Goal: Information Seeking & Learning: Understand process/instructions

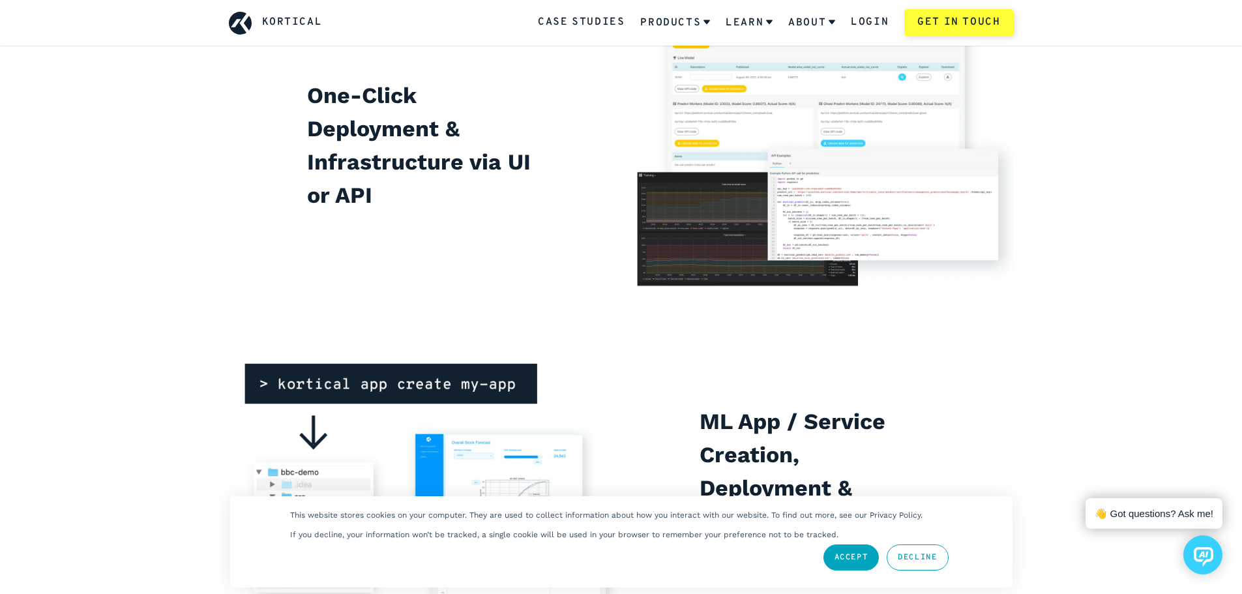
scroll to position [3587, 0]
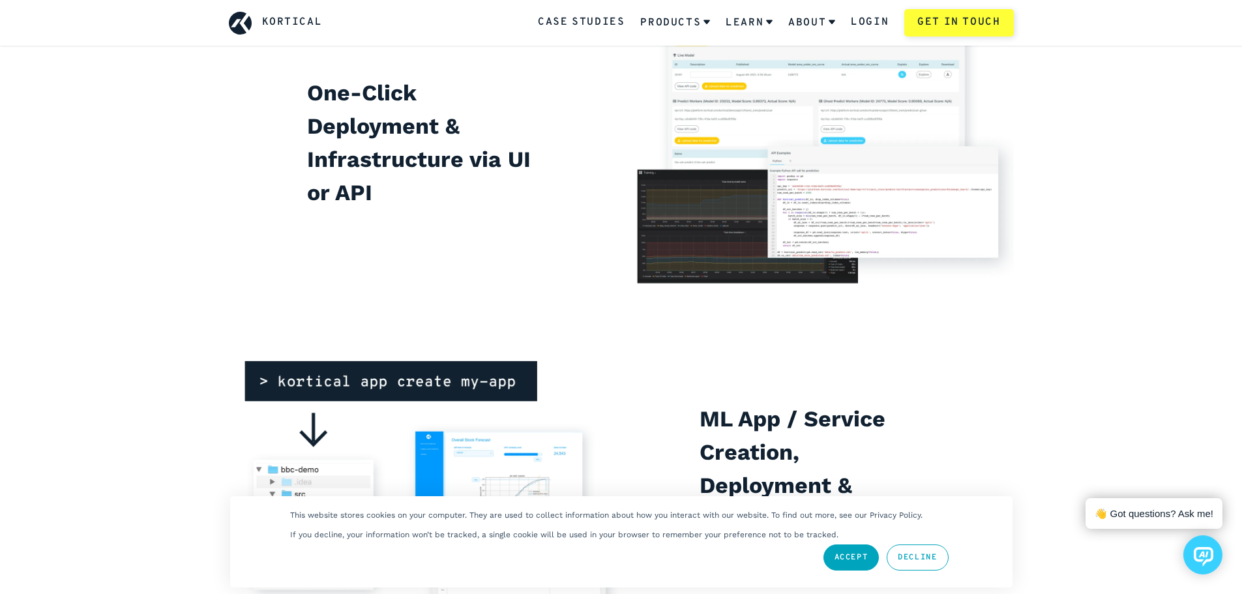
click at [914, 555] on link "Decline" at bounding box center [917, 558] width 61 height 26
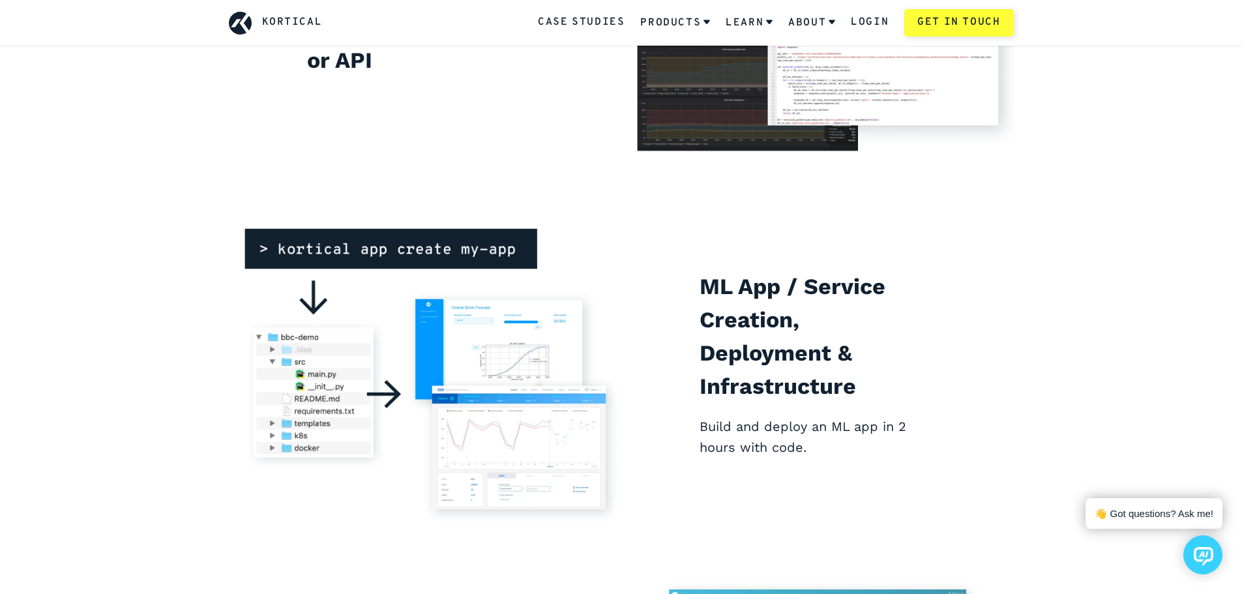
scroll to position [3979, 0]
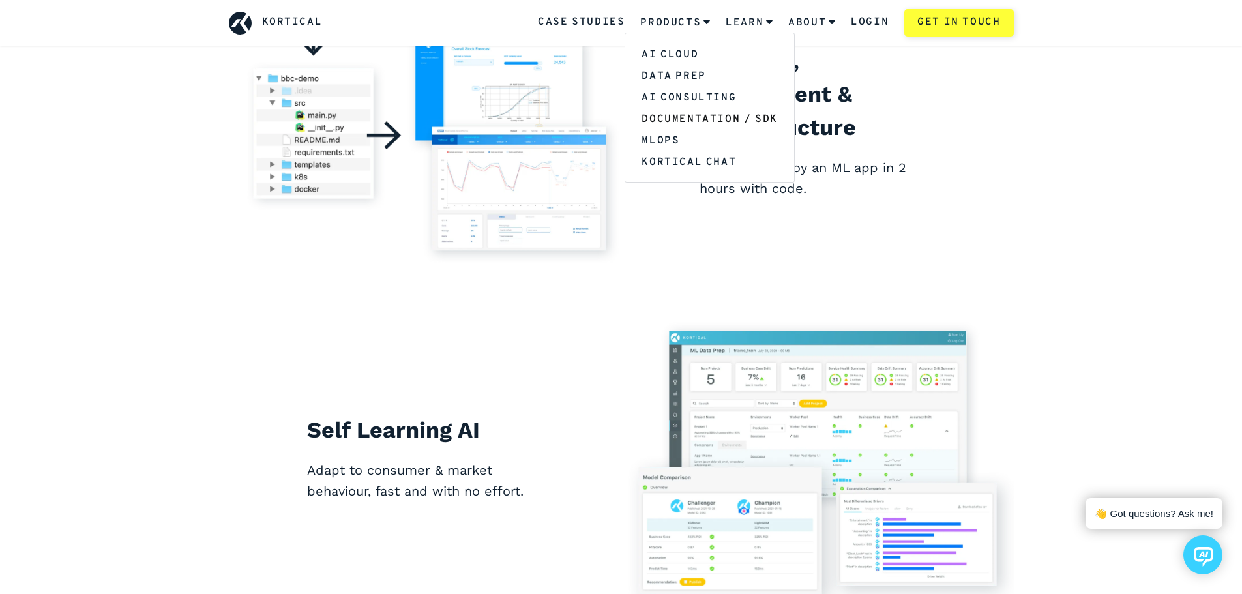
click at [686, 116] on link "Documentation / SDK" at bounding box center [709, 119] width 168 height 22
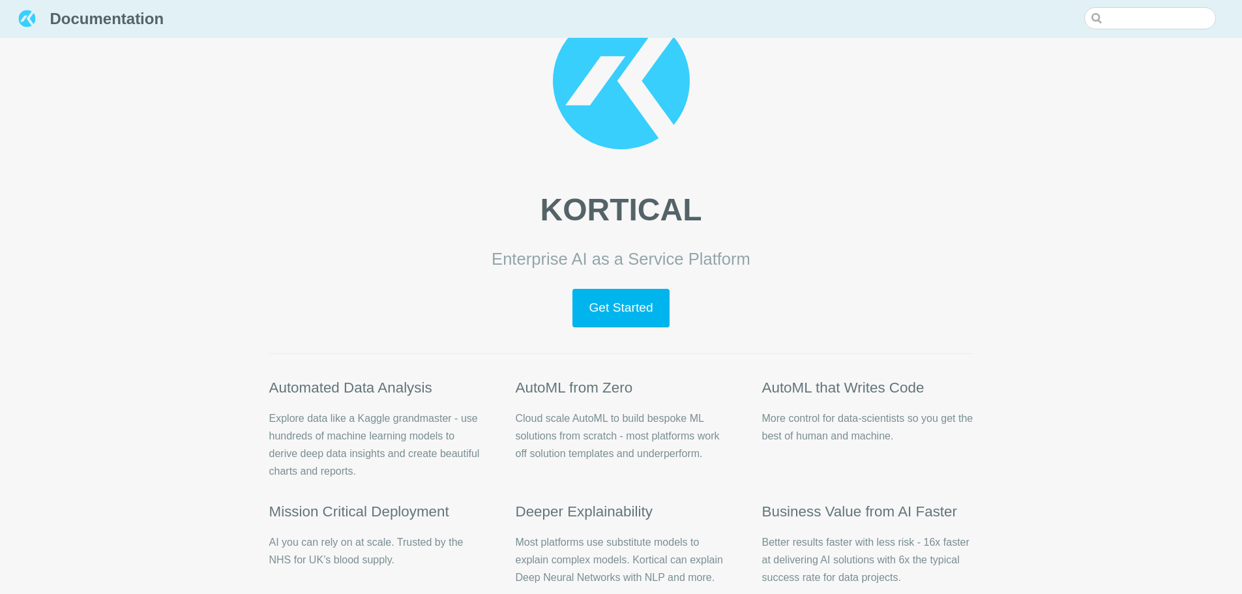
scroll to position [161, 0]
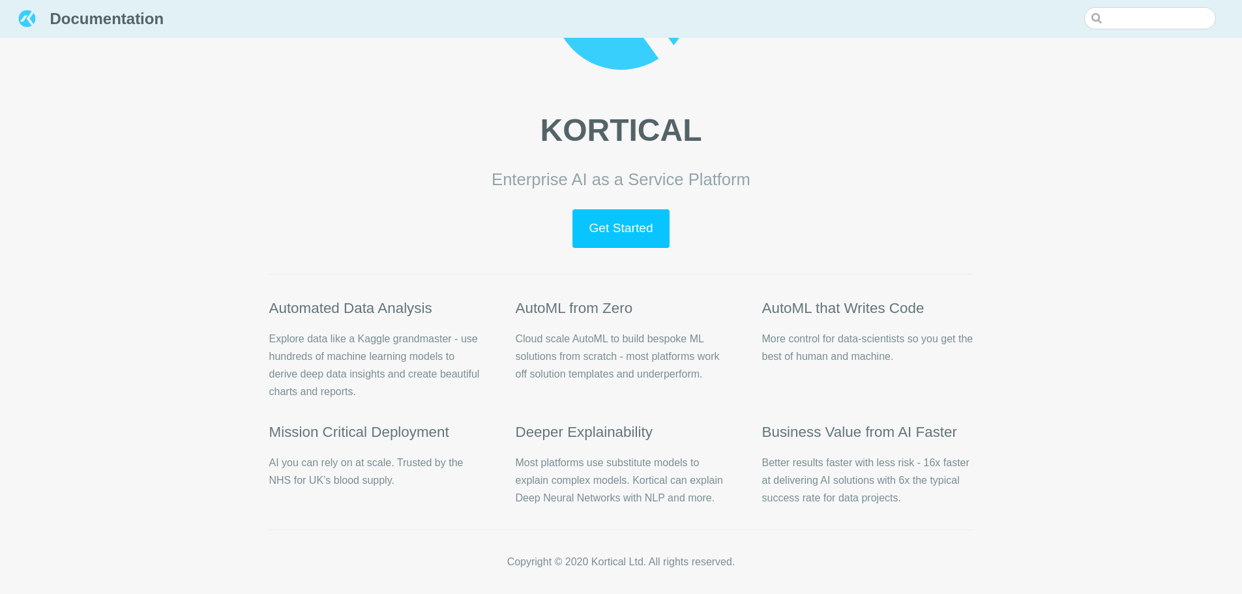
click at [642, 234] on link "Get Started" at bounding box center [621, 228] width 97 height 38
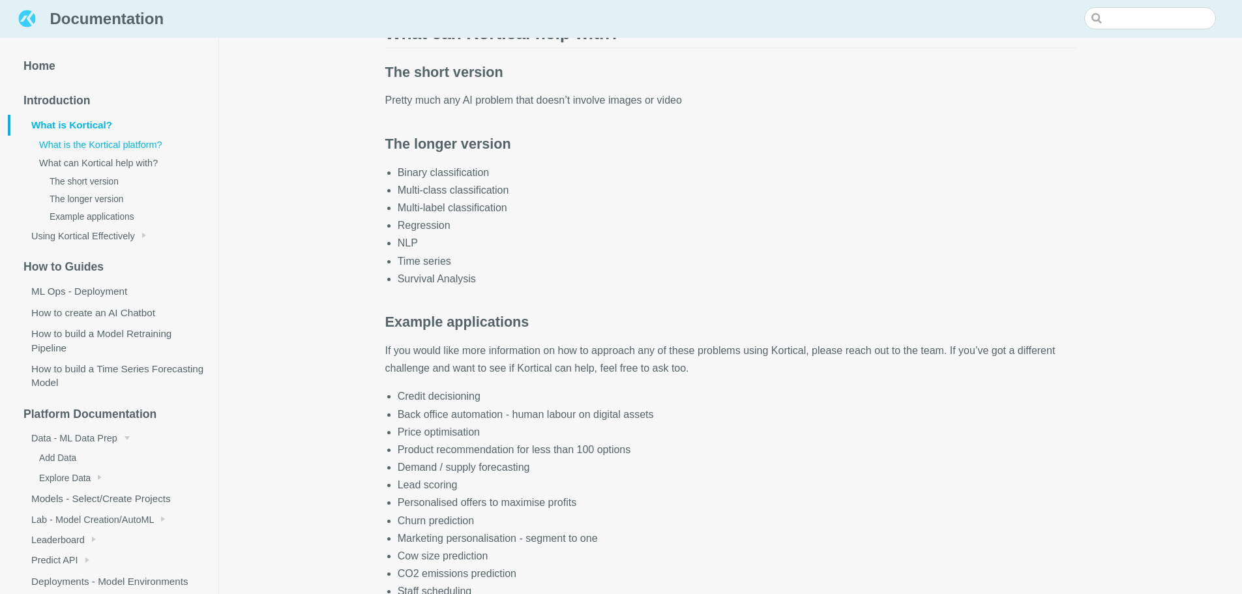
scroll to position [326, 0]
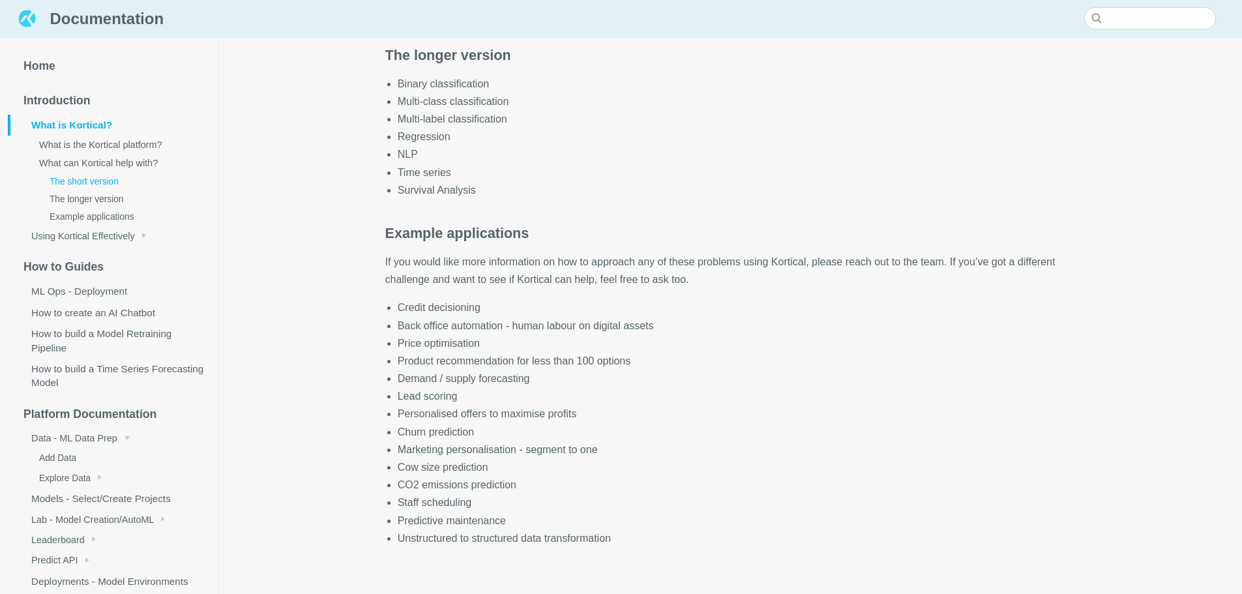
scroll to position [457, 0]
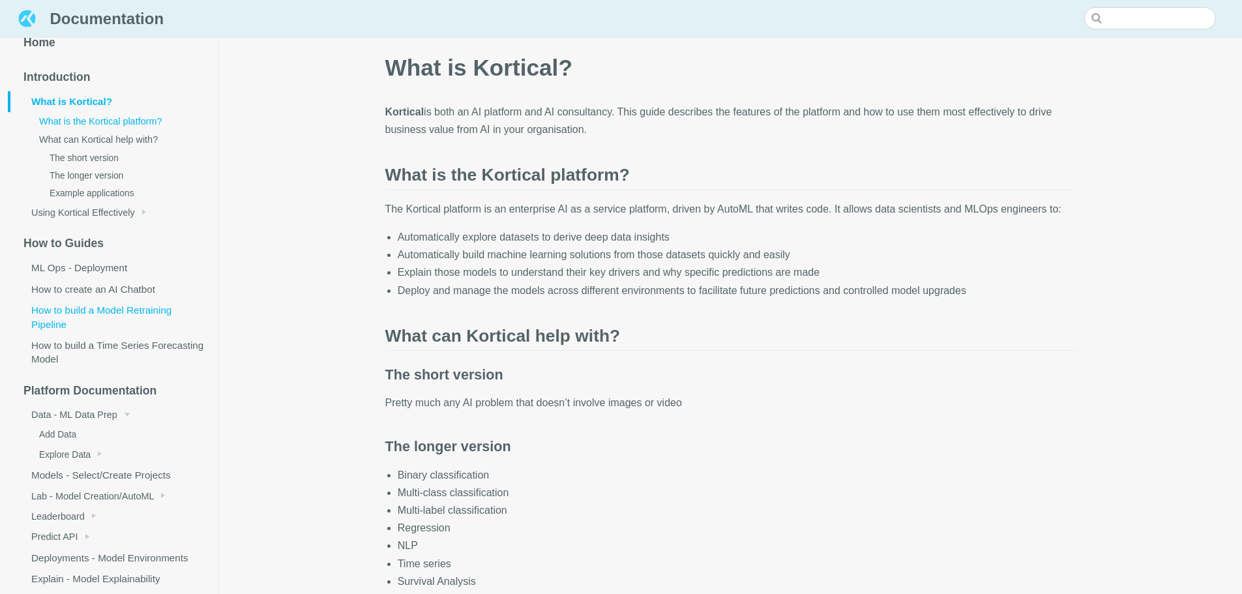
scroll to position [65, 0]
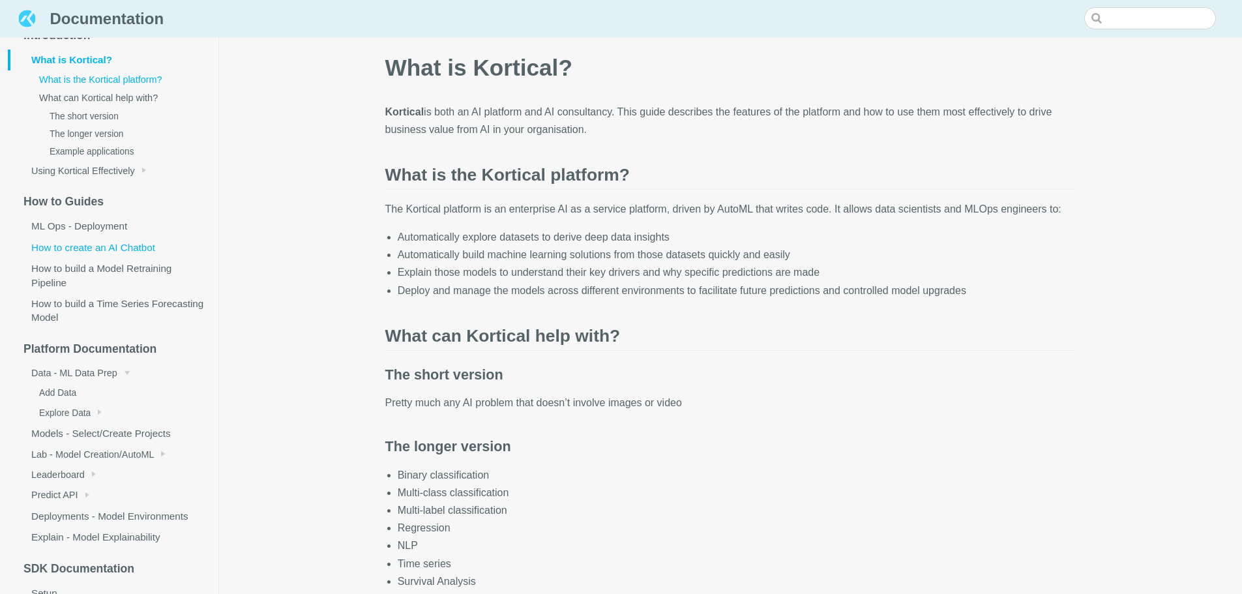
click at [116, 247] on link "How to create an AI Chatbot" at bounding box center [113, 247] width 211 height 21
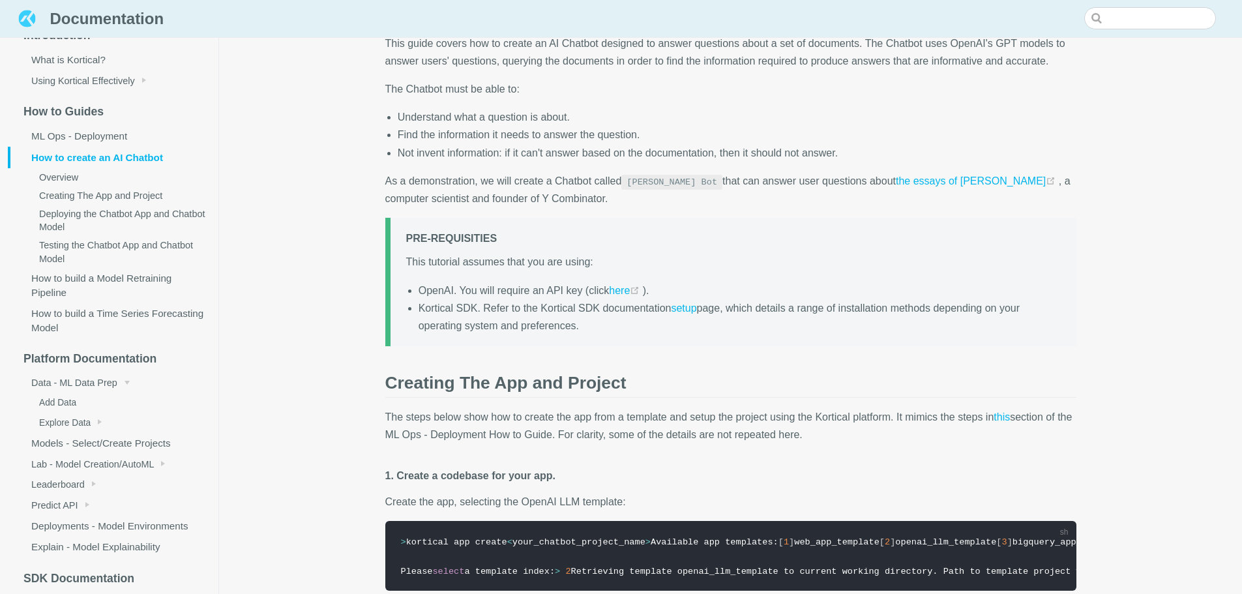
scroll to position [196, 0]
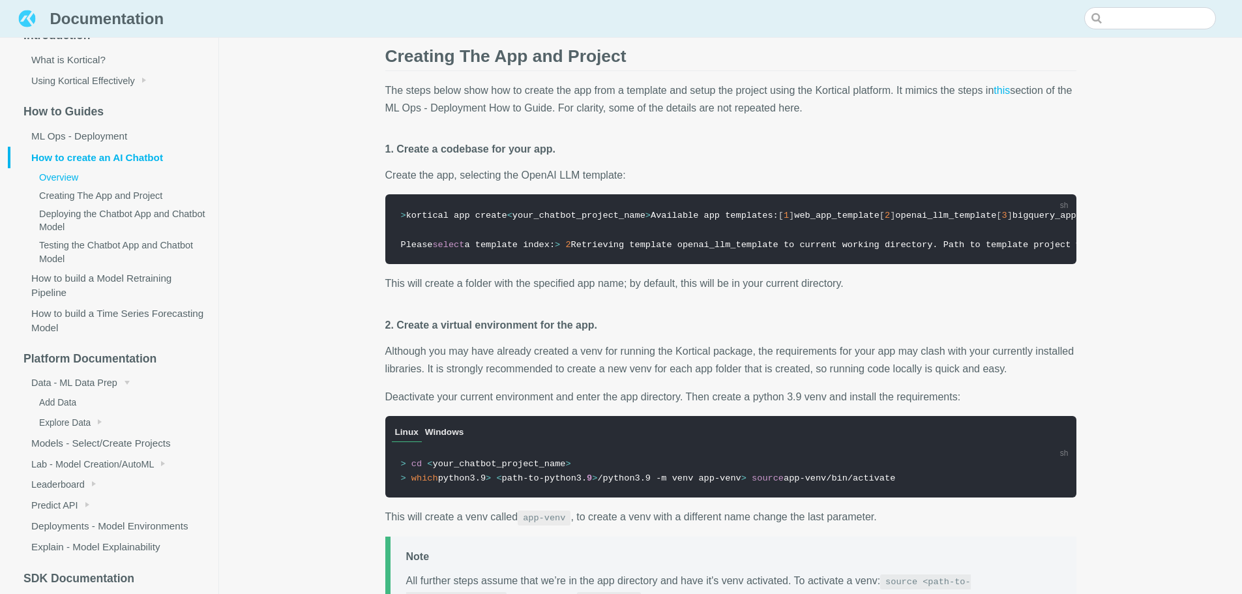
scroll to position [587, 0]
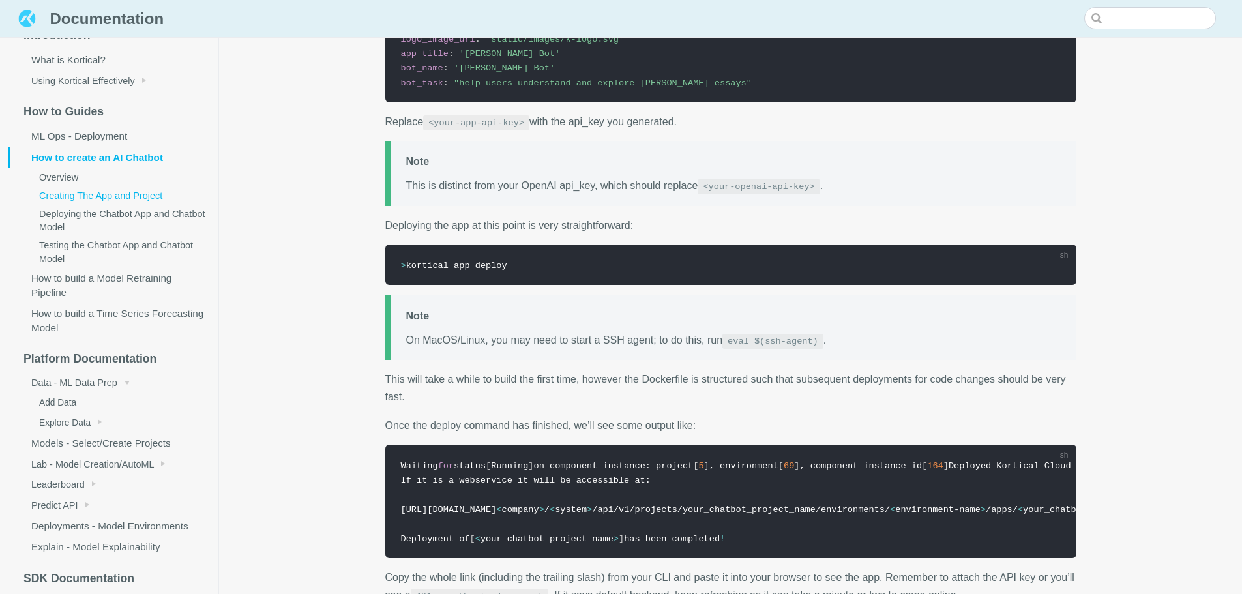
scroll to position [2348, 0]
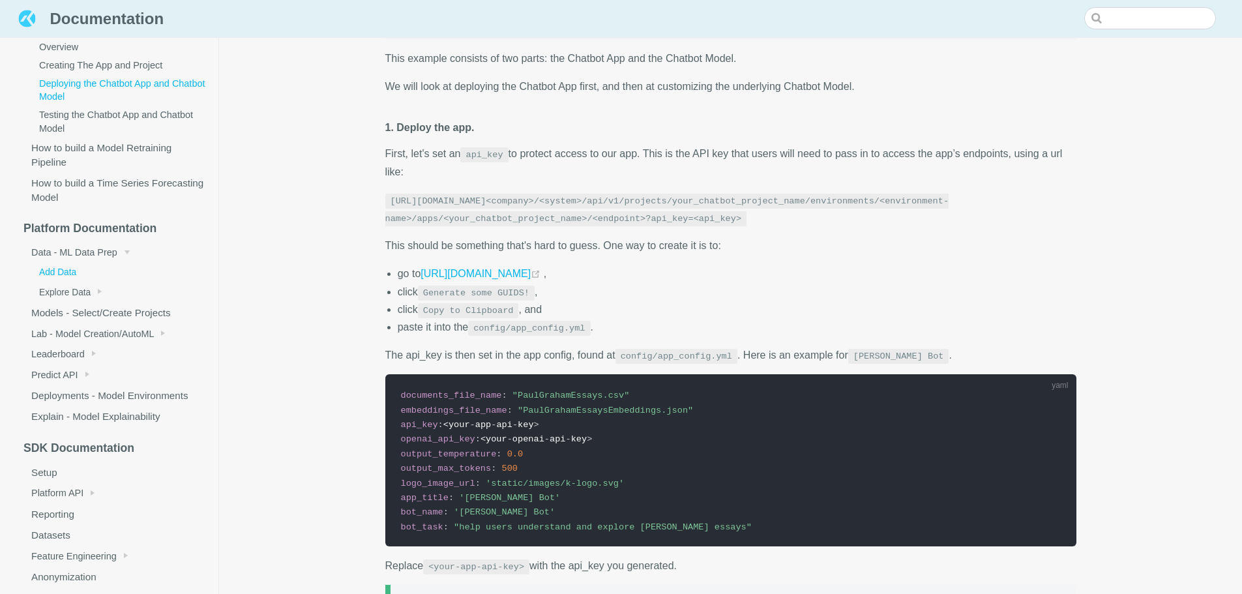
scroll to position [1851, 0]
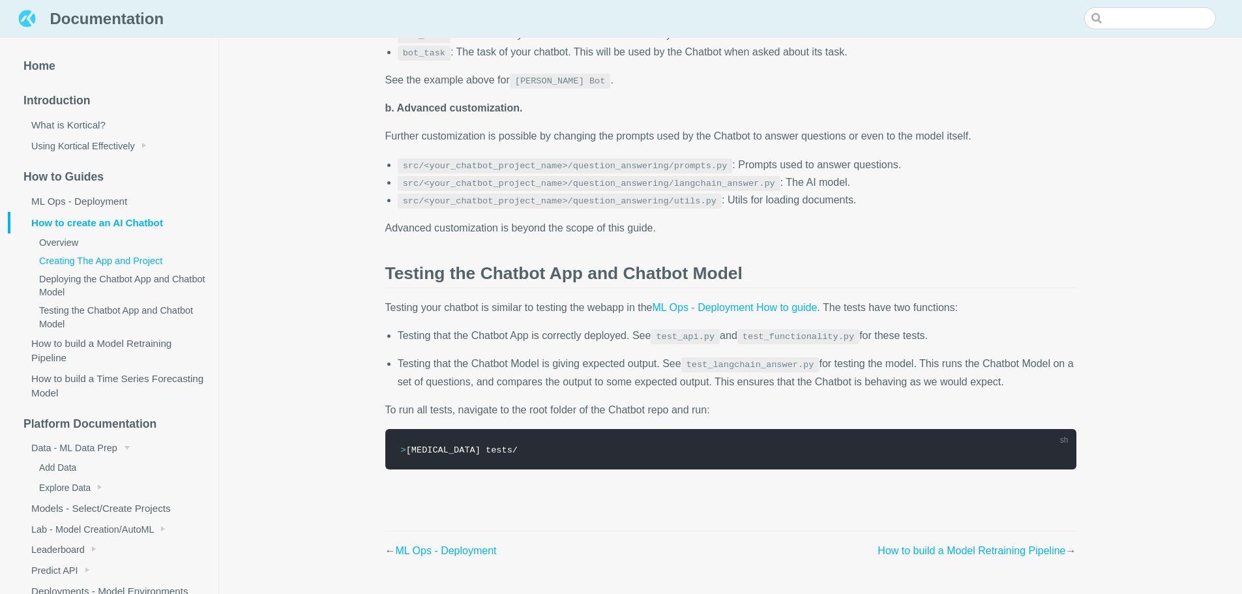
scroll to position [3677, 0]
